Goal: Information Seeking & Learning: Check status

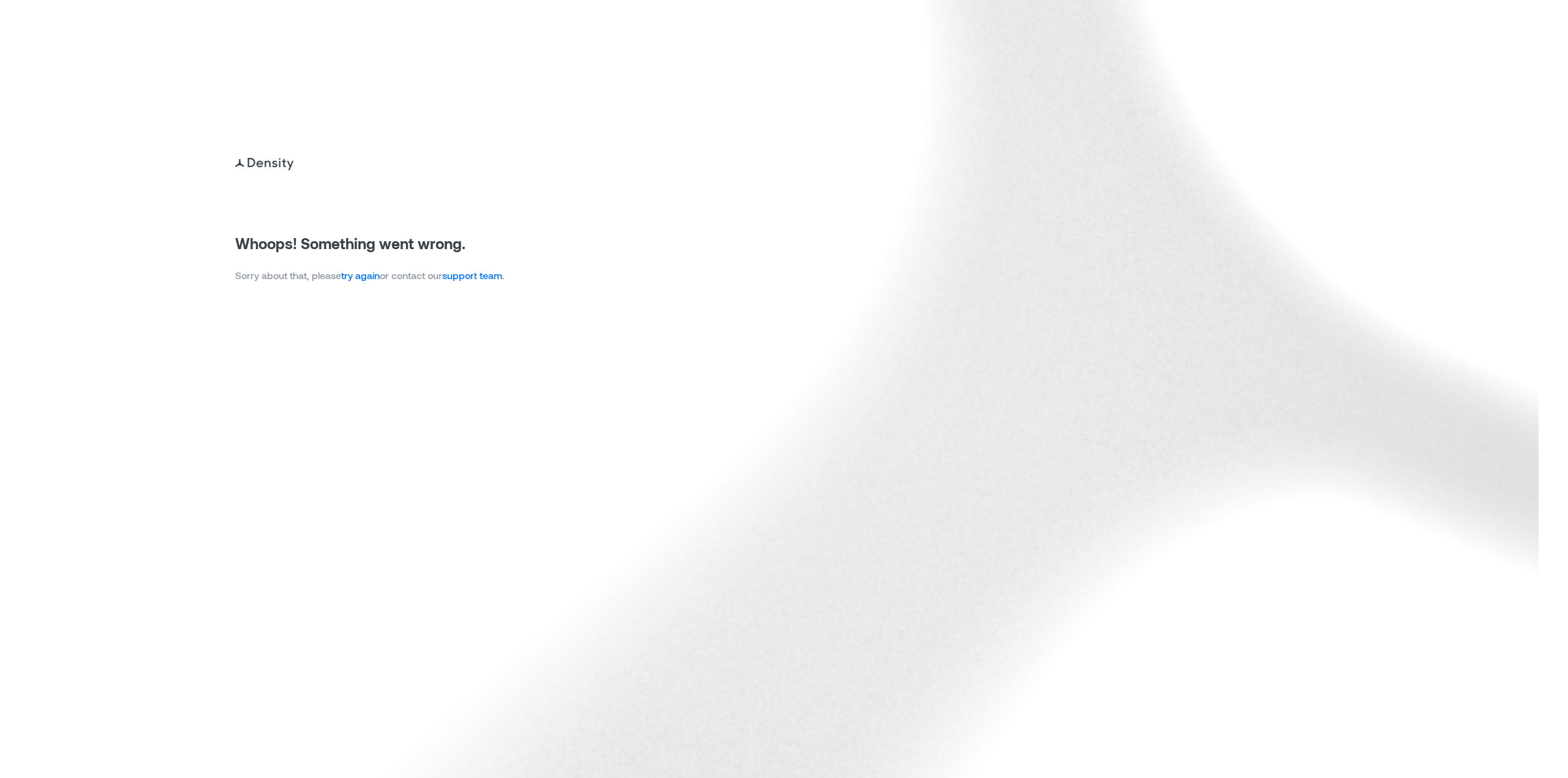
click at [376, 279] on link "try again" at bounding box center [360, 275] width 39 height 11
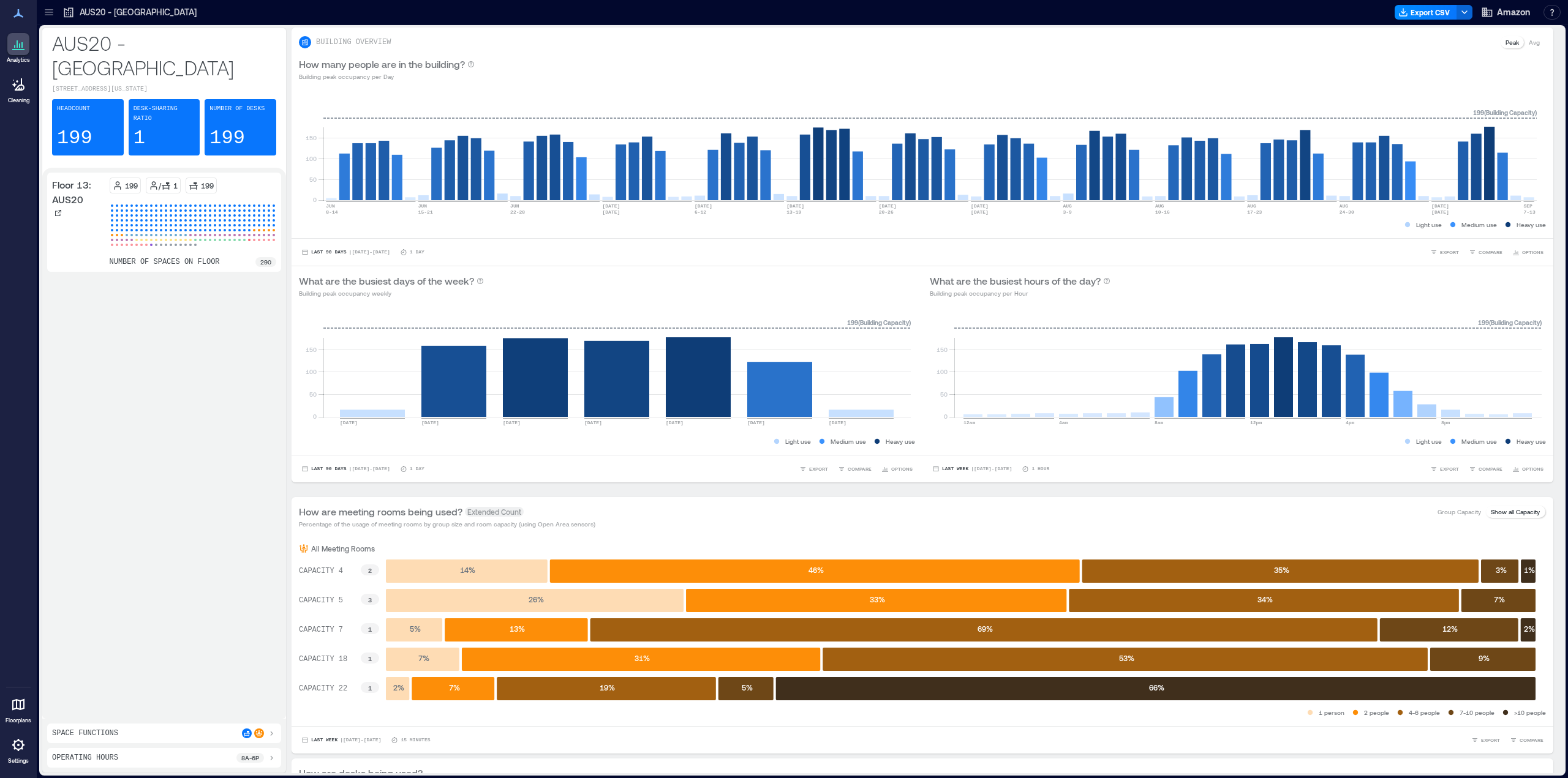
click at [54, 15] on icon at bounding box center [49, 12] width 12 height 12
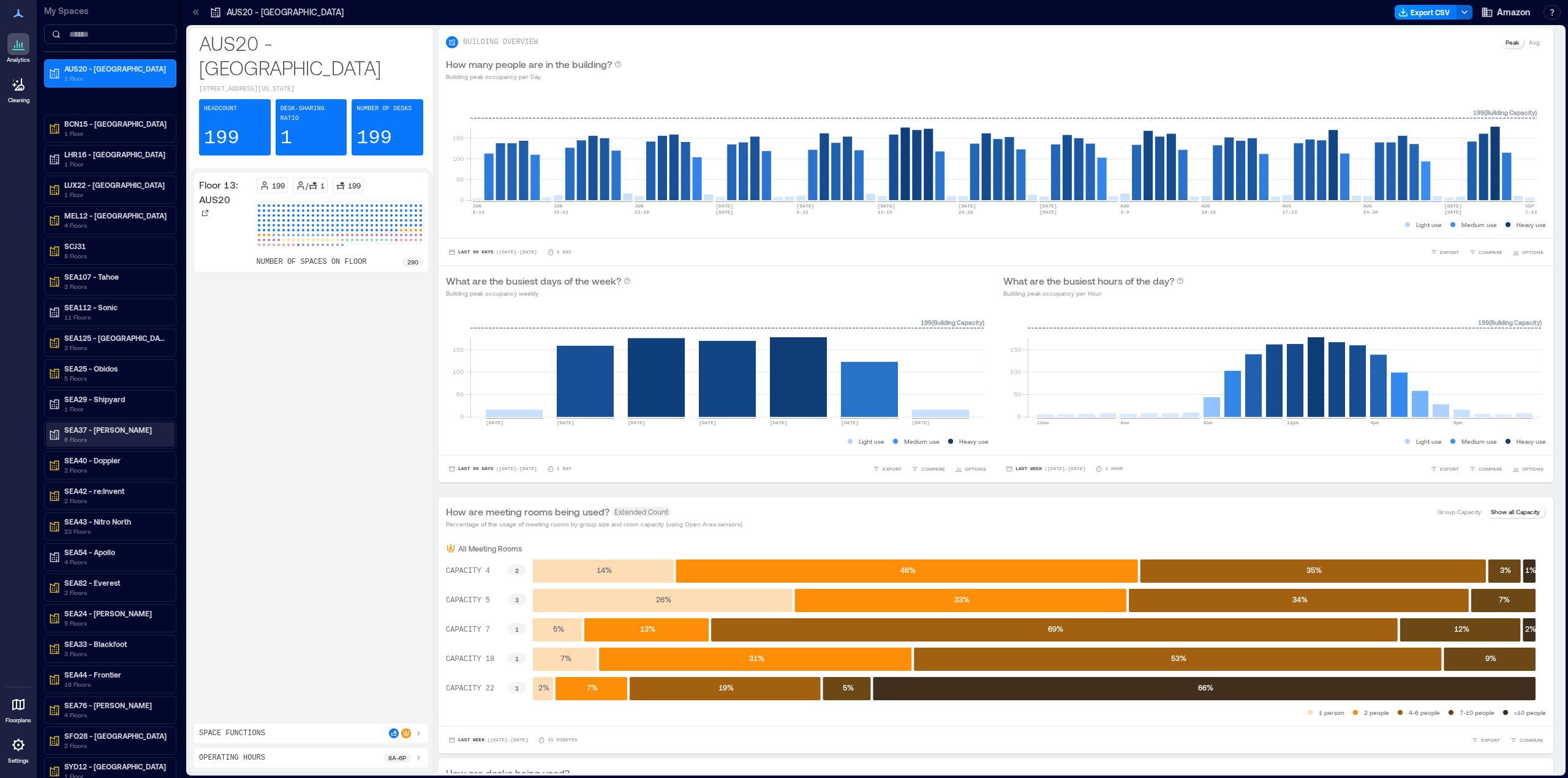
click at [91, 429] on p "SEA37 - Roxanne" at bounding box center [115, 429] width 103 height 10
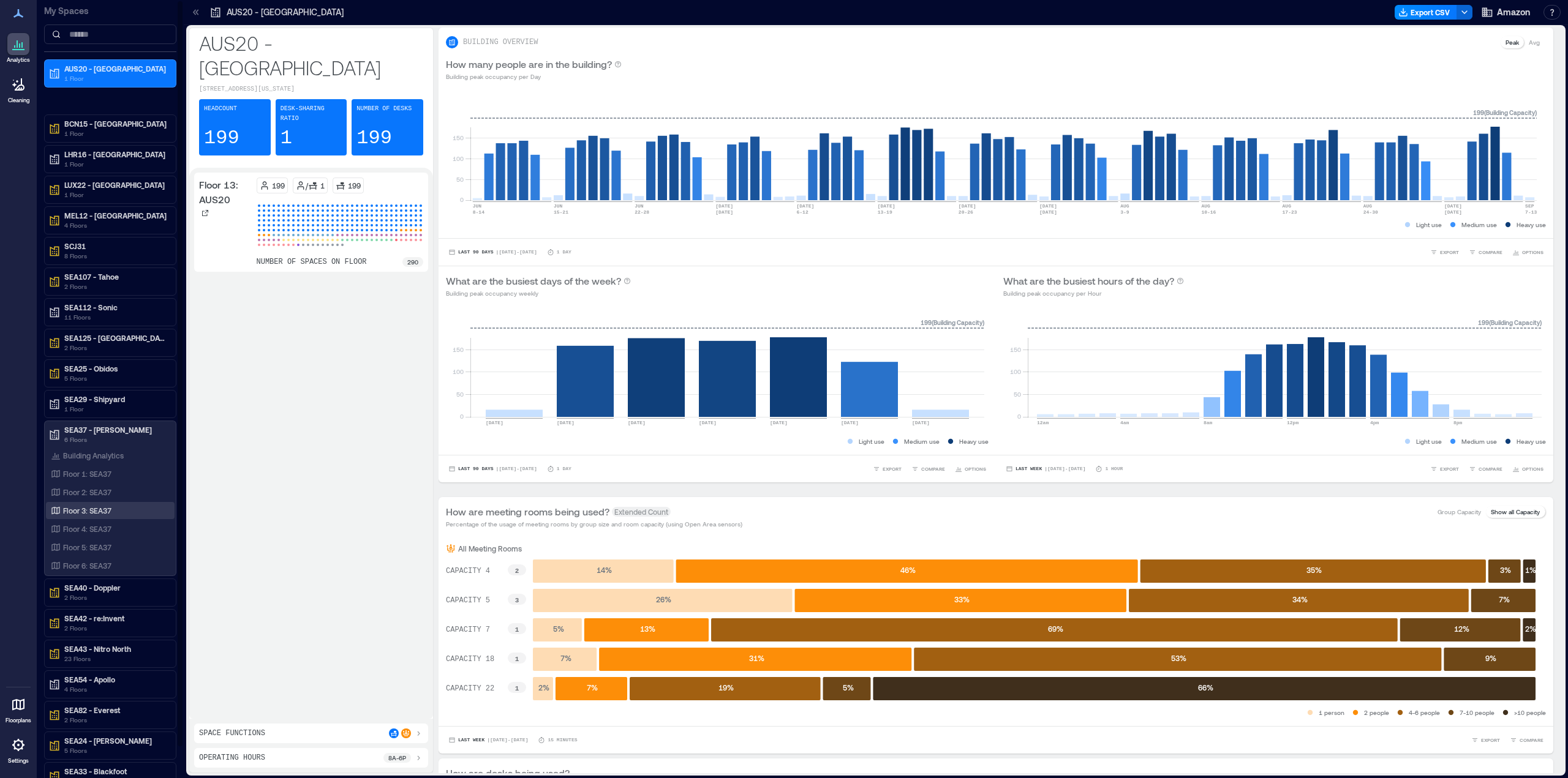
click at [87, 507] on p "Floor 3: SEA37" at bounding box center [87, 510] width 49 height 10
